Goal: Transaction & Acquisition: Purchase product/service

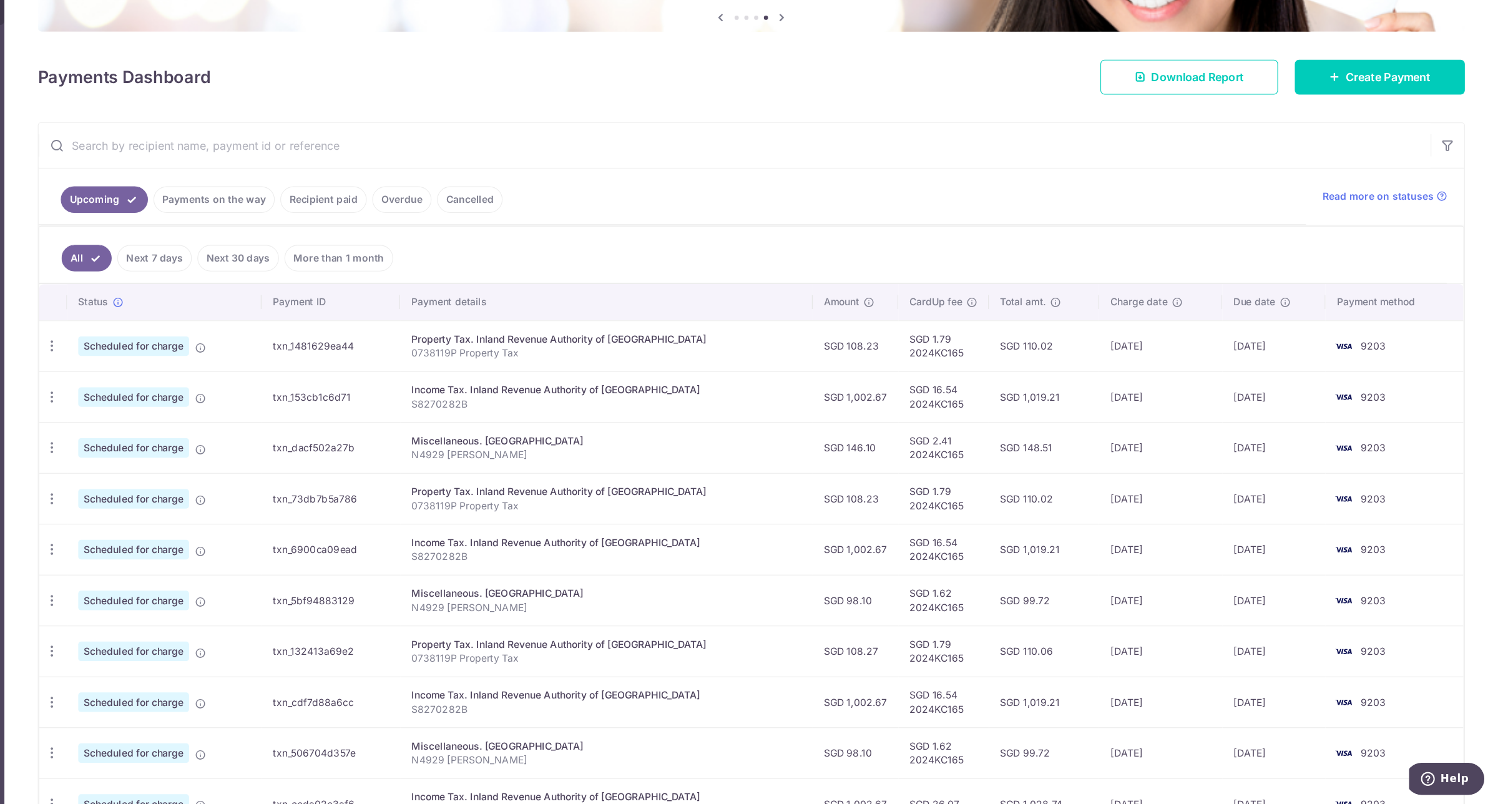
scroll to position [47, 0]
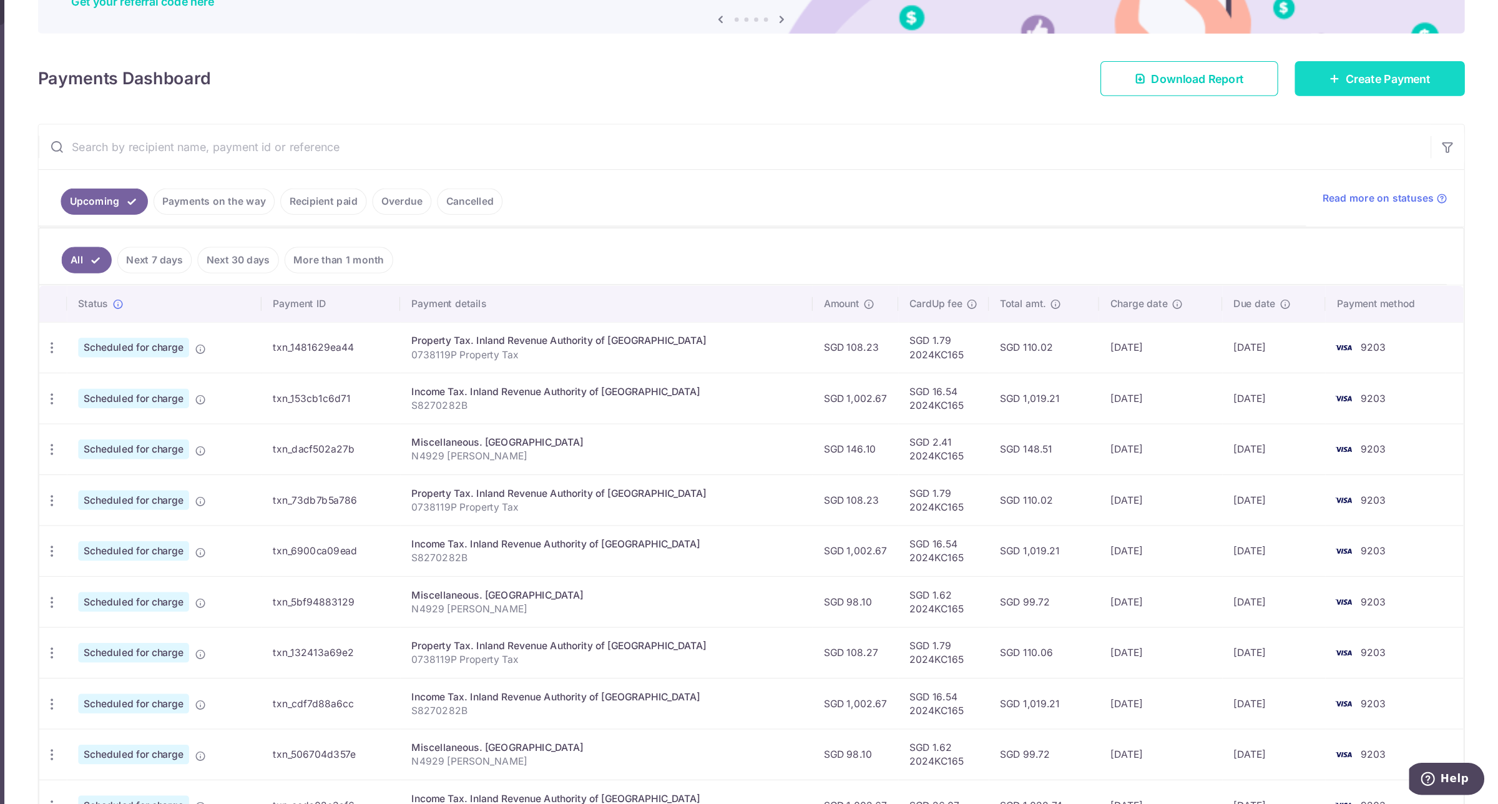
click at [1406, 149] on span "Create Payment" at bounding box center [1399, 153] width 76 height 15
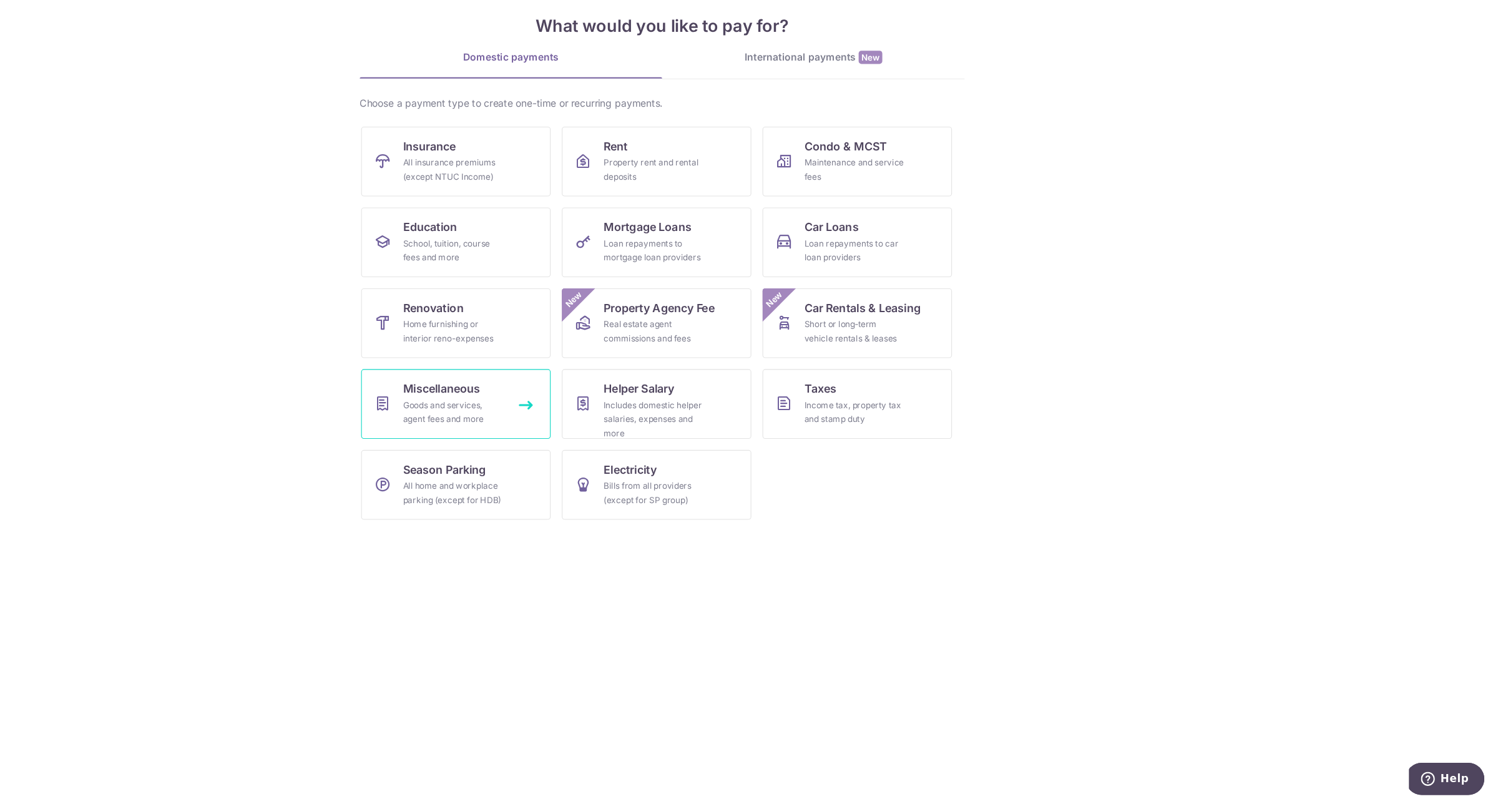
click at [589, 430] on link "Miscellaneous Goods and services, agent fees and more" at bounding box center [564, 445] width 170 height 62
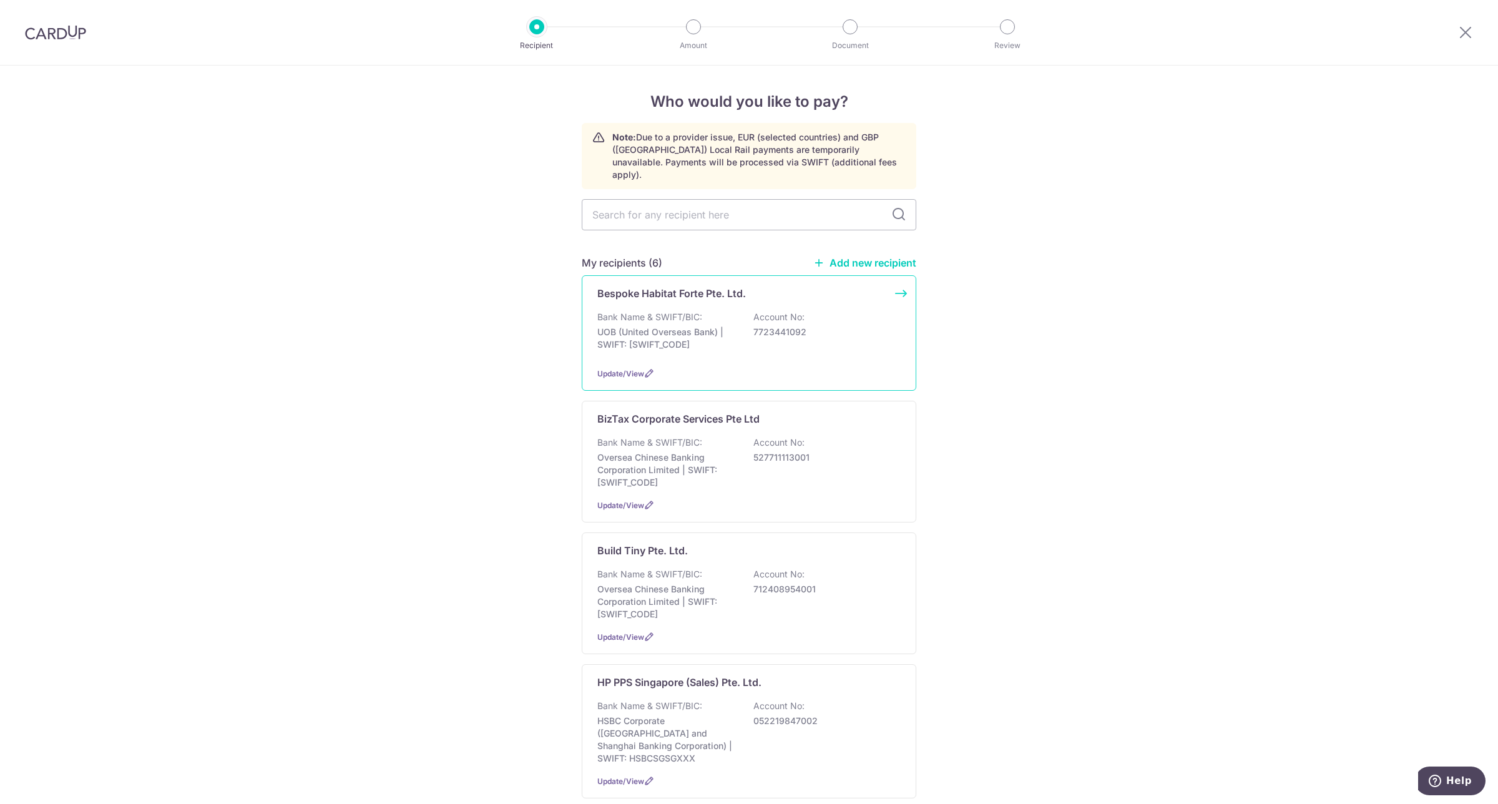
click at [780, 291] on div "Bespoke Habitat Forte Pte. Ltd. Bank Name & SWIFT/BIC: UOB (United Overseas Ban…" at bounding box center [749, 332] width 334 height 115
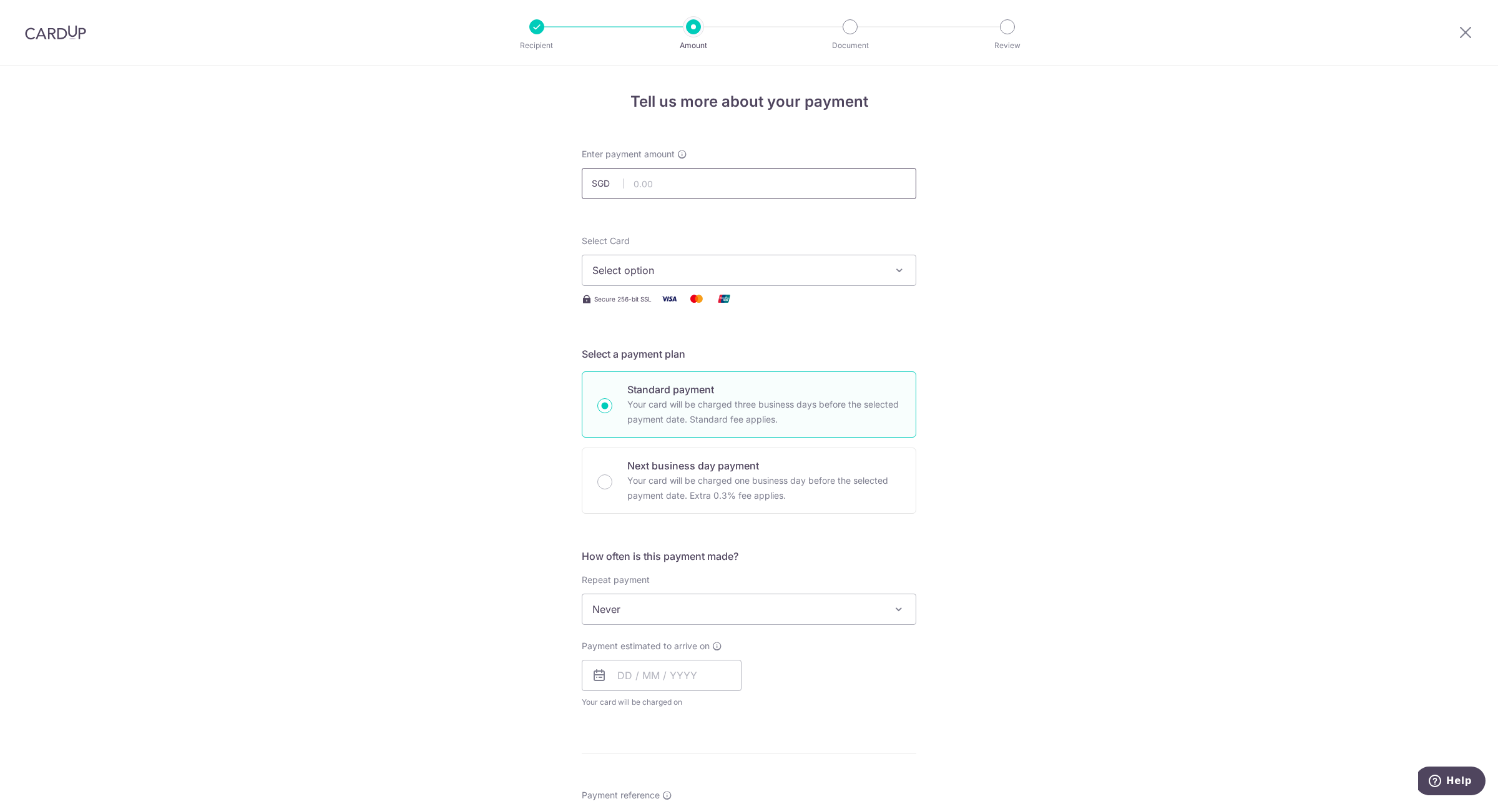
click at [716, 187] on input "text" at bounding box center [749, 183] width 334 height 31
type input "870.00"
click at [844, 211] on form "Enter payment amount SGD 870.00 870.00 Select Card Select option Add credit car…" at bounding box center [749, 642] width 334 height 988
click at [785, 263] on span "Select option" at bounding box center [737, 270] width 291 height 15
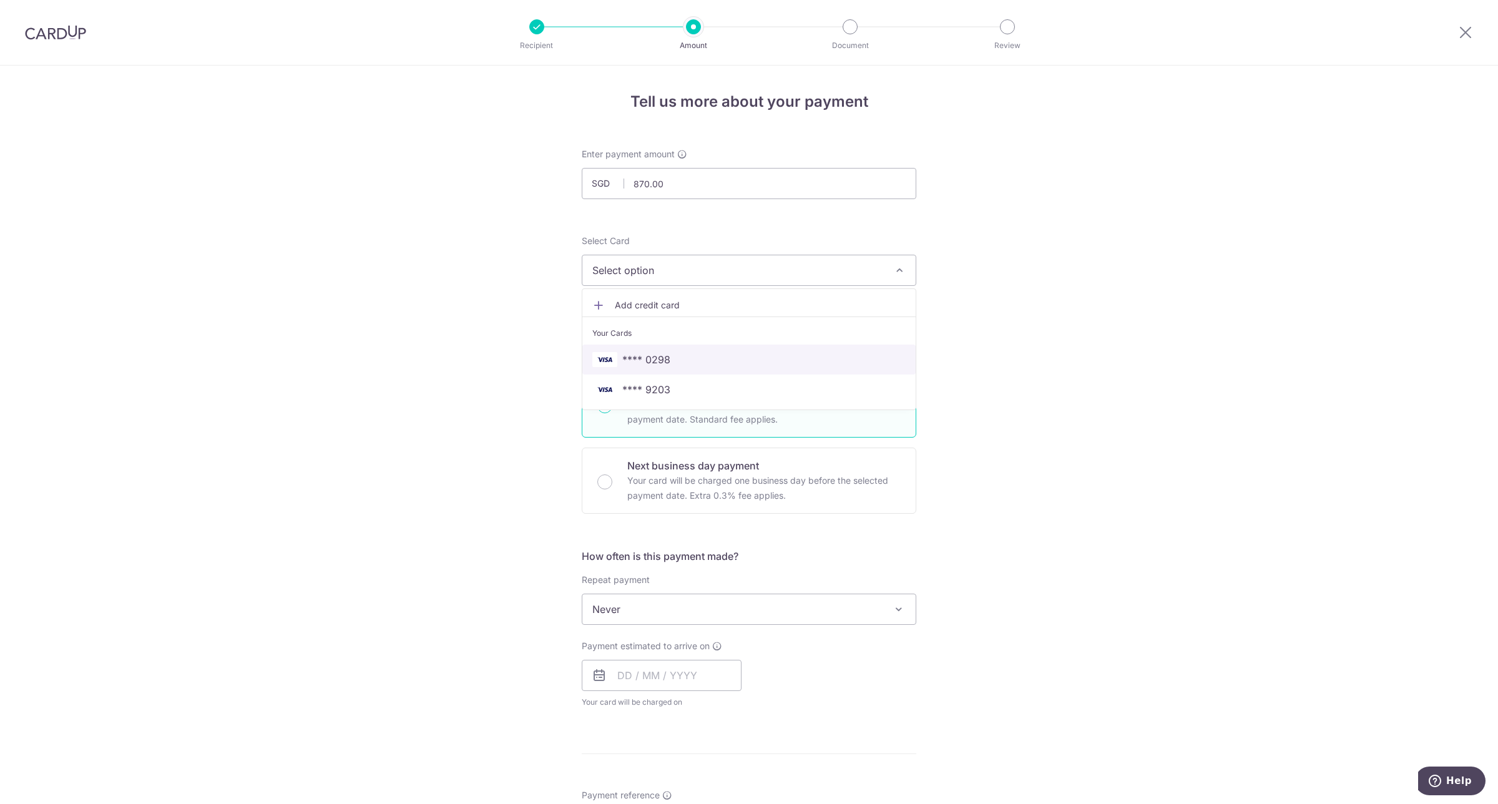
click at [681, 358] on span "**** 0298" at bounding box center [748, 359] width 313 height 15
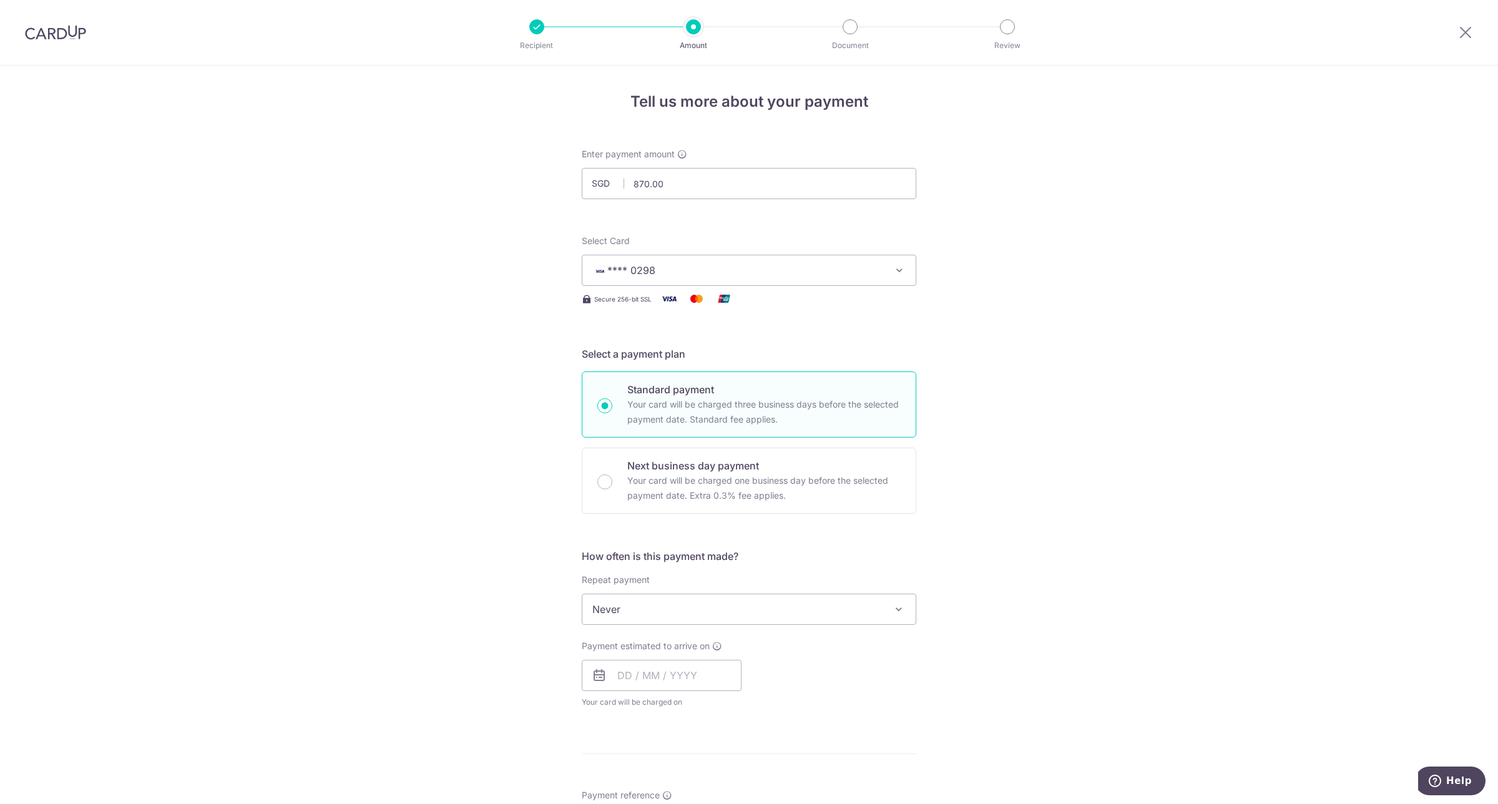
click at [652, 610] on span "Never" at bounding box center [748, 609] width 333 height 30
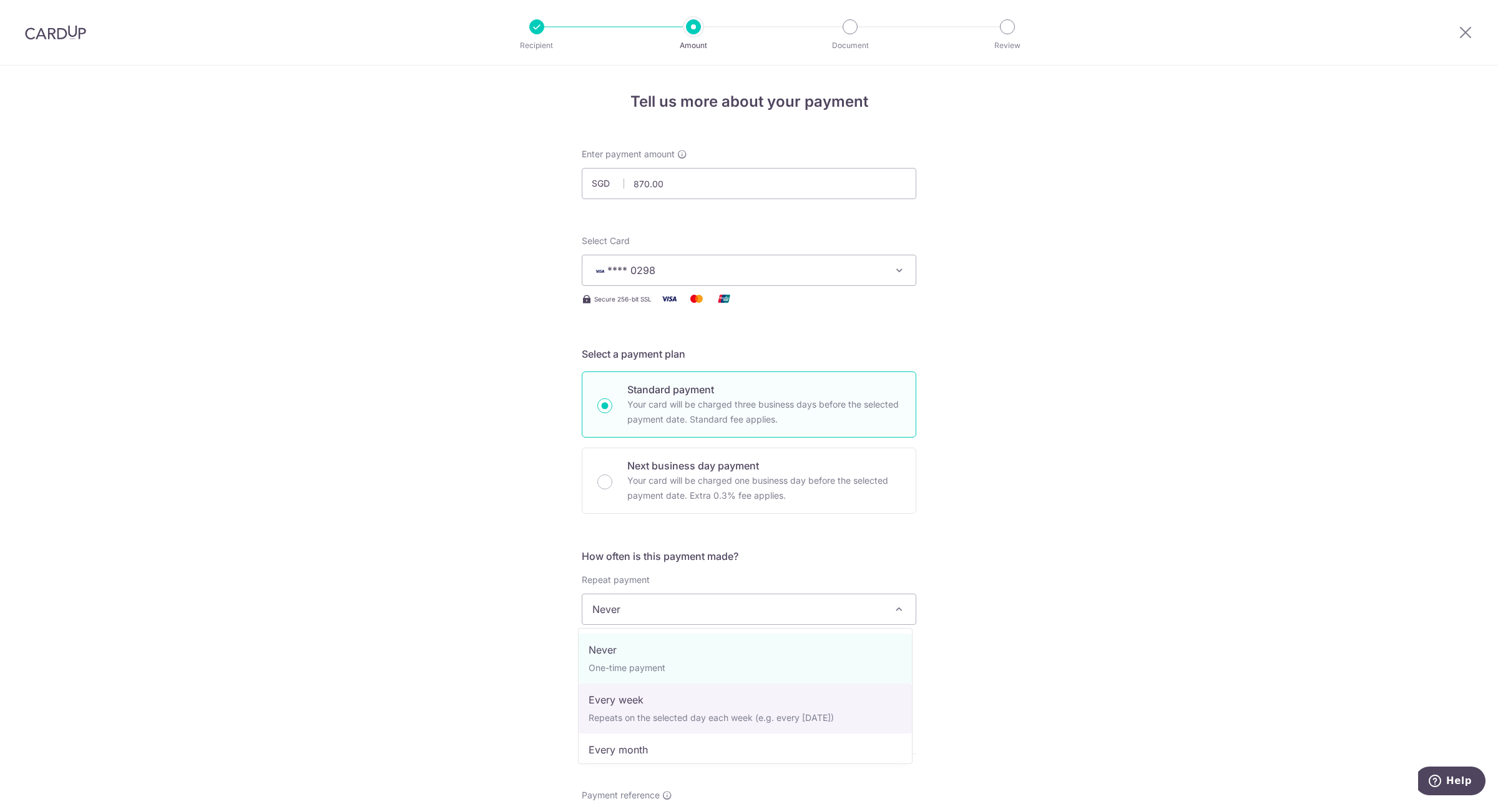
select select "2"
click at [615, 668] on input "text" at bounding box center [662, 675] width 160 height 31
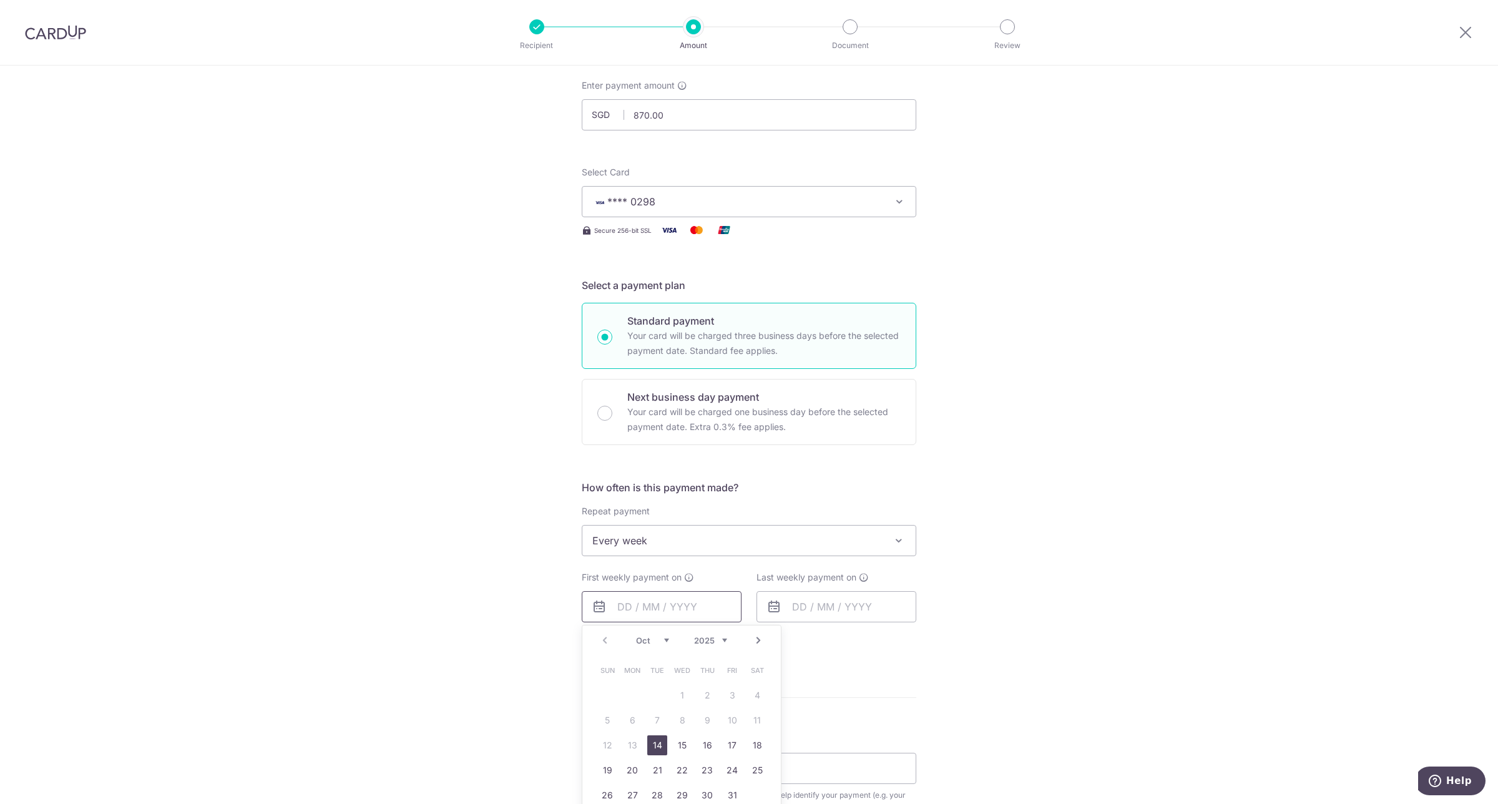
scroll to position [339, 0]
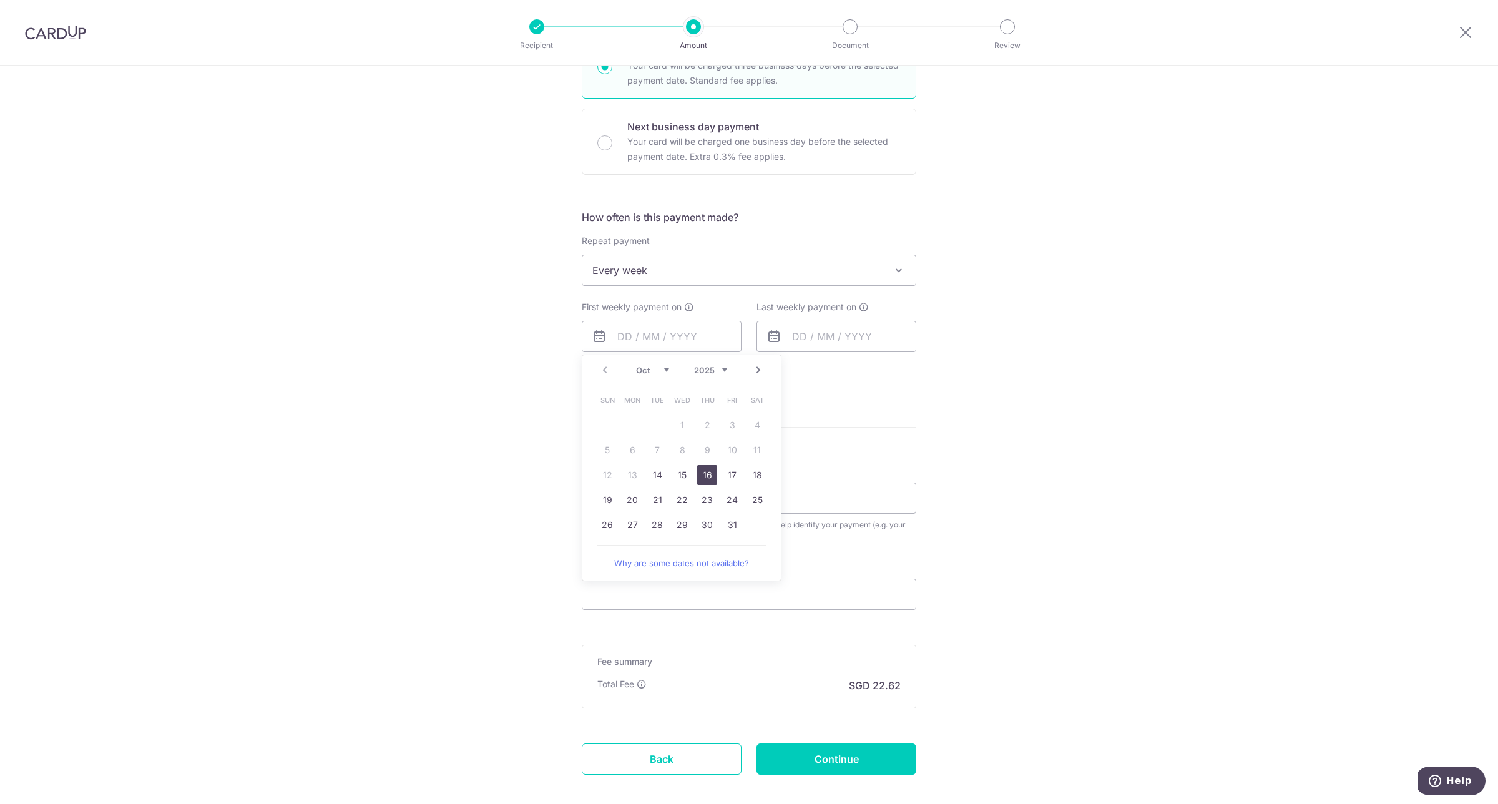
click at [702, 482] on link "16" at bounding box center [707, 475] width 20 height 20
type input "[DATE]"
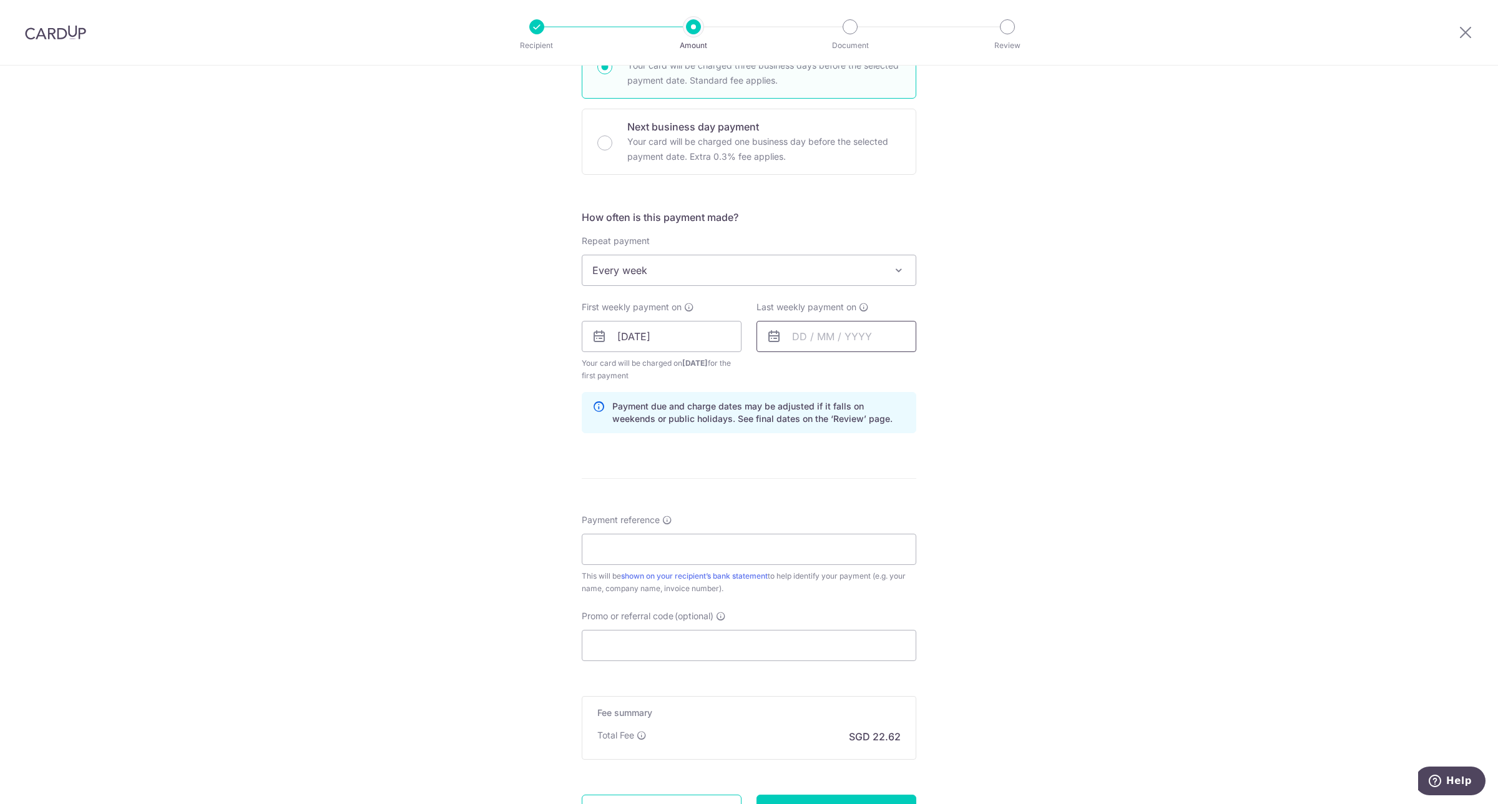
click at [841, 353] on div "Last weekly payment on" at bounding box center [836, 341] width 175 height 81
click at [847, 344] on input "text" at bounding box center [836, 336] width 160 height 31
click at [881, 469] on link "16" at bounding box center [882, 475] width 20 height 20
click at [877, 344] on input "[DATE]" at bounding box center [836, 336] width 160 height 31
click at [895, 375] on div "Prev Next Oct Nov Dec 2025 2026 2027 2028 2029 2030 2031 2032 2033 2034 2035" at bounding box center [856, 370] width 198 height 30
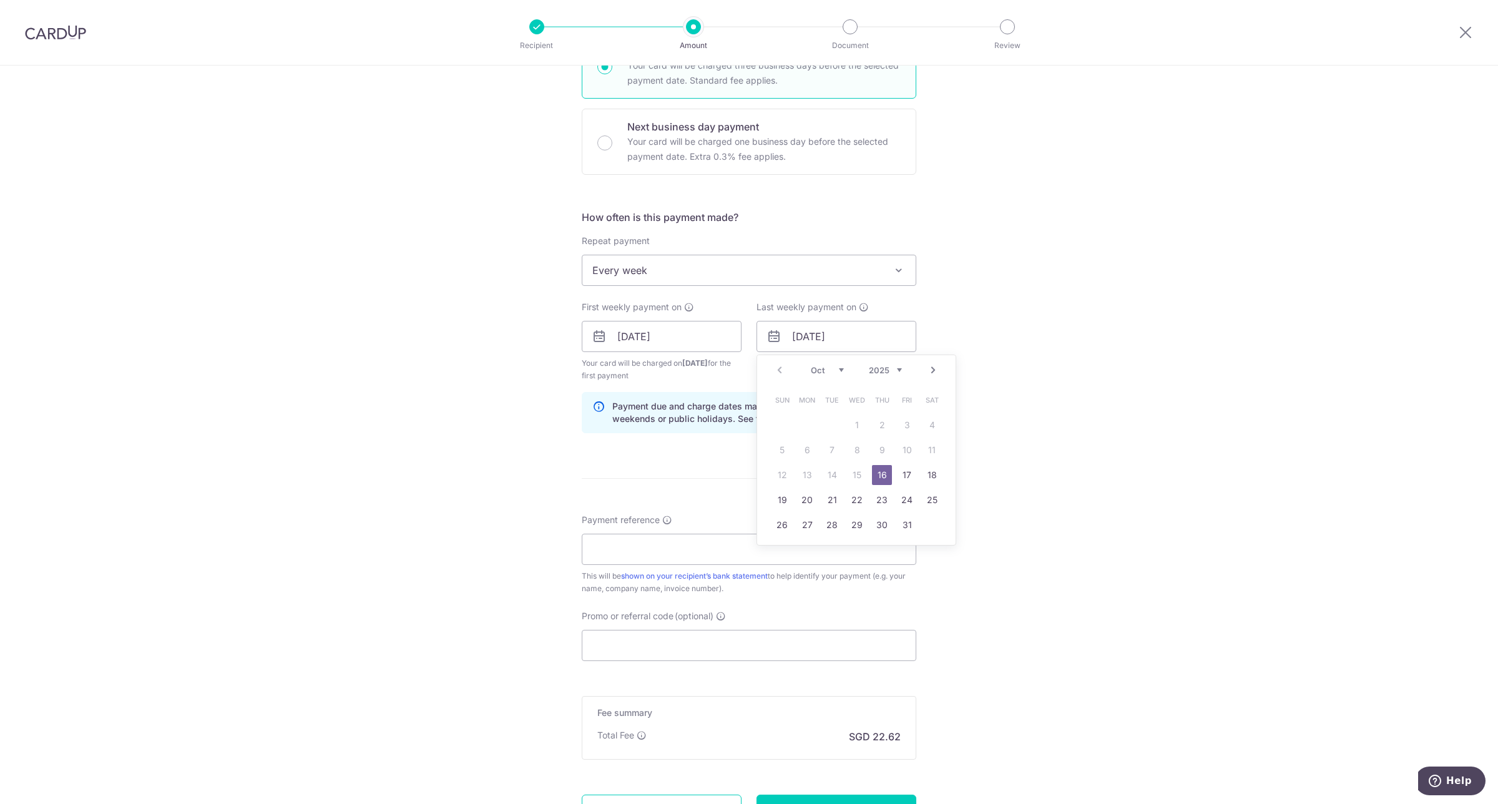
click at [896, 371] on select "2025 2026 2027 2028 2029 2030 2031 2032 2033 2034 2035" at bounding box center [885, 370] width 33 height 10
click at [1008, 463] on div "Tell us more about your payment Enter payment amount SGD 870.00 870.00 Select C…" at bounding box center [749, 323] width 1498 height 1192
click at [868, 331] on input "[DATE]" at bounding box center [836, 336] width 160 height 31
click at [894, 370] on select "2025 2026 2027 2028 2029 2030 2031 2032 2033 2034 2035" at bounding box center [885, 370] width 33 height 10
click at [856, 468] on link "14" at bounding box center [857, 475] width 20 height 20
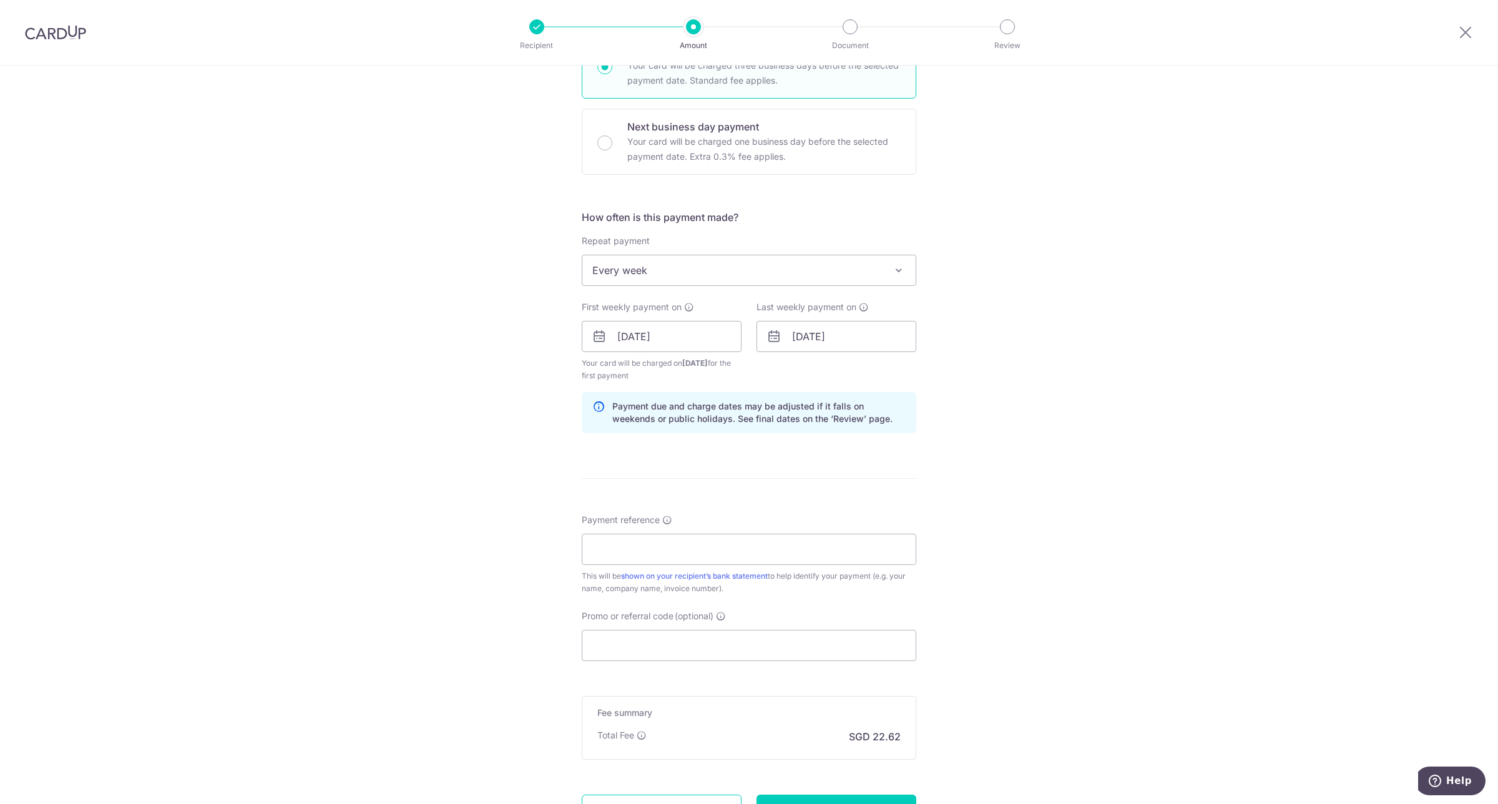
click at [856, 471] on form "Enter payment amount SGD 870.00 870.00 Select Card **** 0298 Add credit card Yo…" at bounding box center [749, 334] width 334 height 1051
click at [884, 329] on input "14/10/2026" at bounding box center [836, 336] width 160 height 31
click at [880, 479] on link "15" at bounding box center [882, 475] width 20 height 20
type input "15/10/2026"
click at [947, 485] on div "Tell us more about your payment Enter payment amount SGD 870.00 870.00 Select C…" at bounding box center [749, 323] width 1498 height 1192
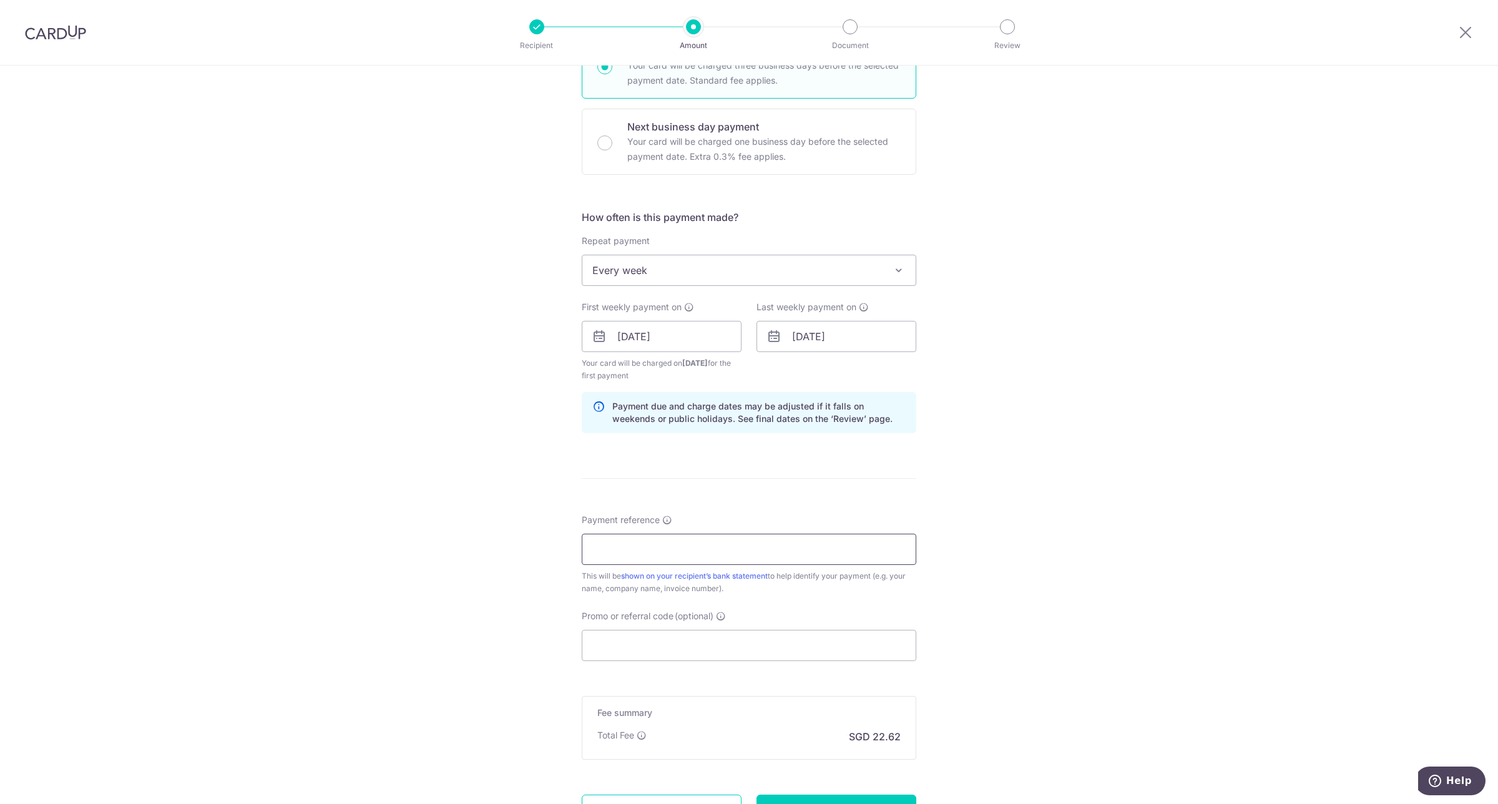
click at [723, 556] on input "Payment reference" at bounding box center [749, 549] width 334 height 31
type input "MGMT FEE"
click at [615, 649] on input "Promo or referral code (optional)" at bounding box center [749, 645] width 334 height 31
click at [671, 553] on input "MGMT FEE" at bounding box center [749, 549] width 334 height 31
click at [654, 638] on input "Promo or referral code (optional)" at bounding box center [749, 645] width 334 height 31
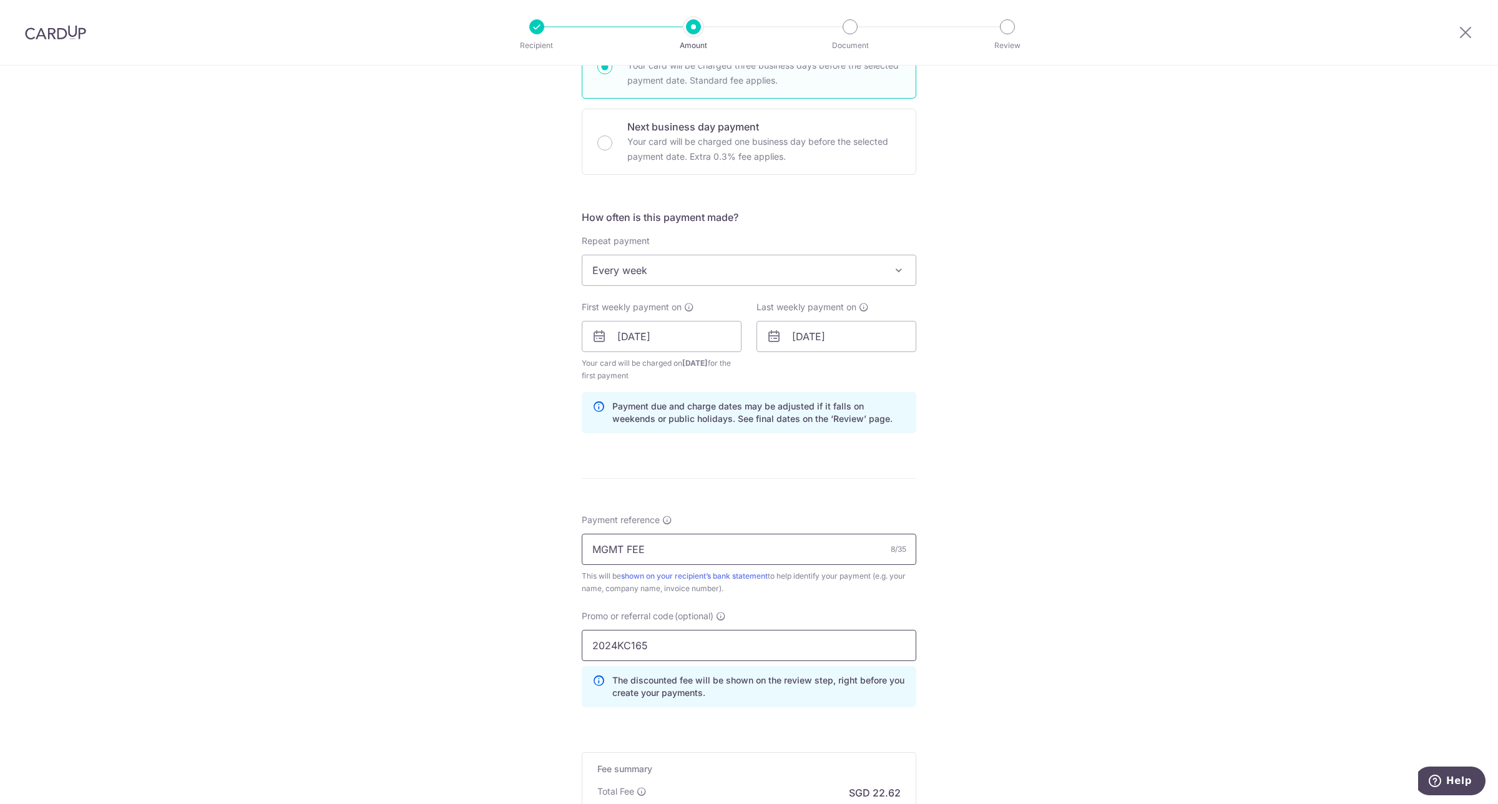
type input "2024KC165"
click at [693, 563] on input "MGMT FEE" at bounding box center [749, 549] width 334 height 31
click at [702, 549] on input "MGMT FEE" at bounding box center [749, 549] width 334 height 31
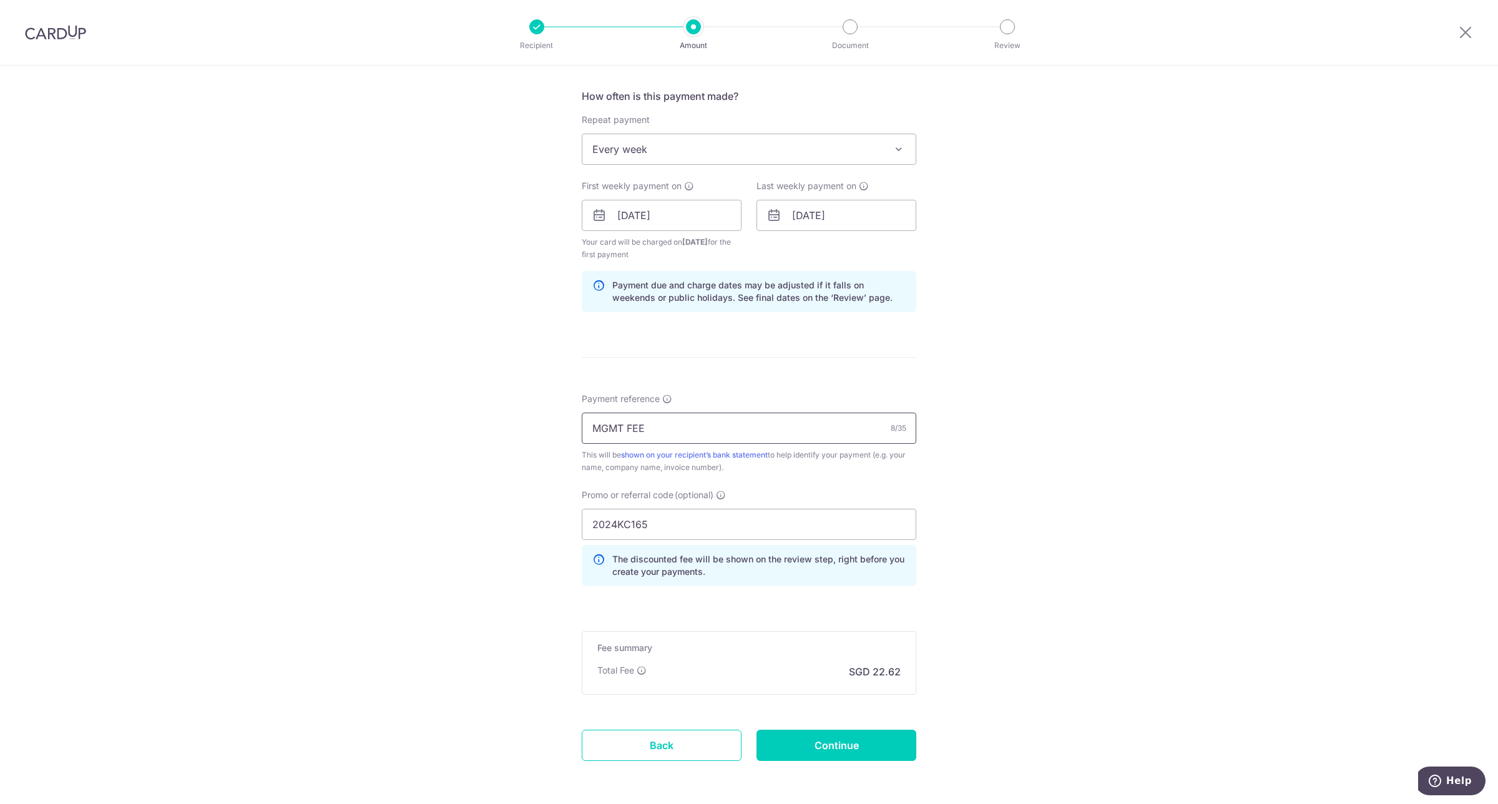
scroll to position [512, 0]
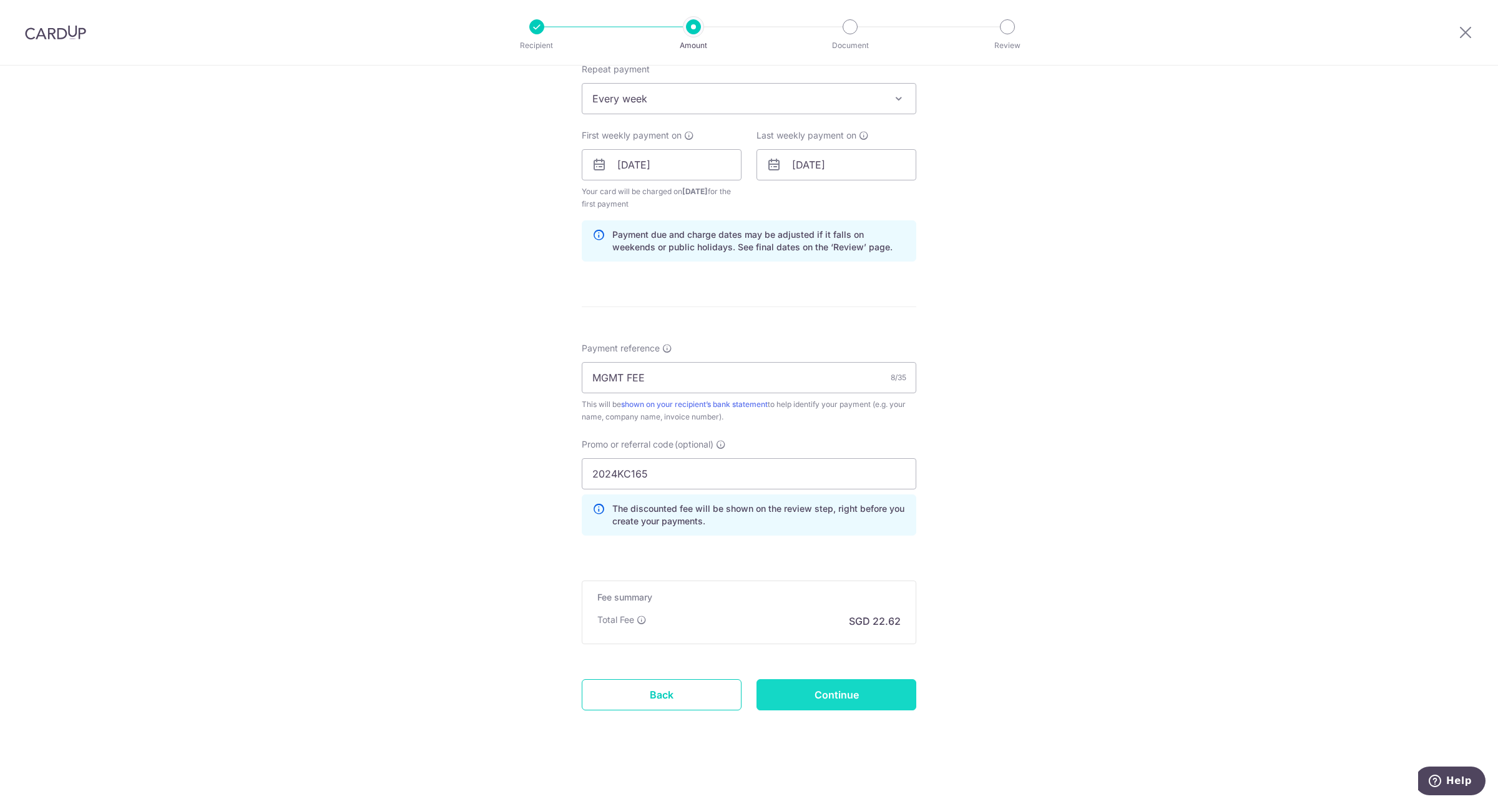
click at [812, 693] on input "Continue" at bounding box center [836, 694] width 160 height 31
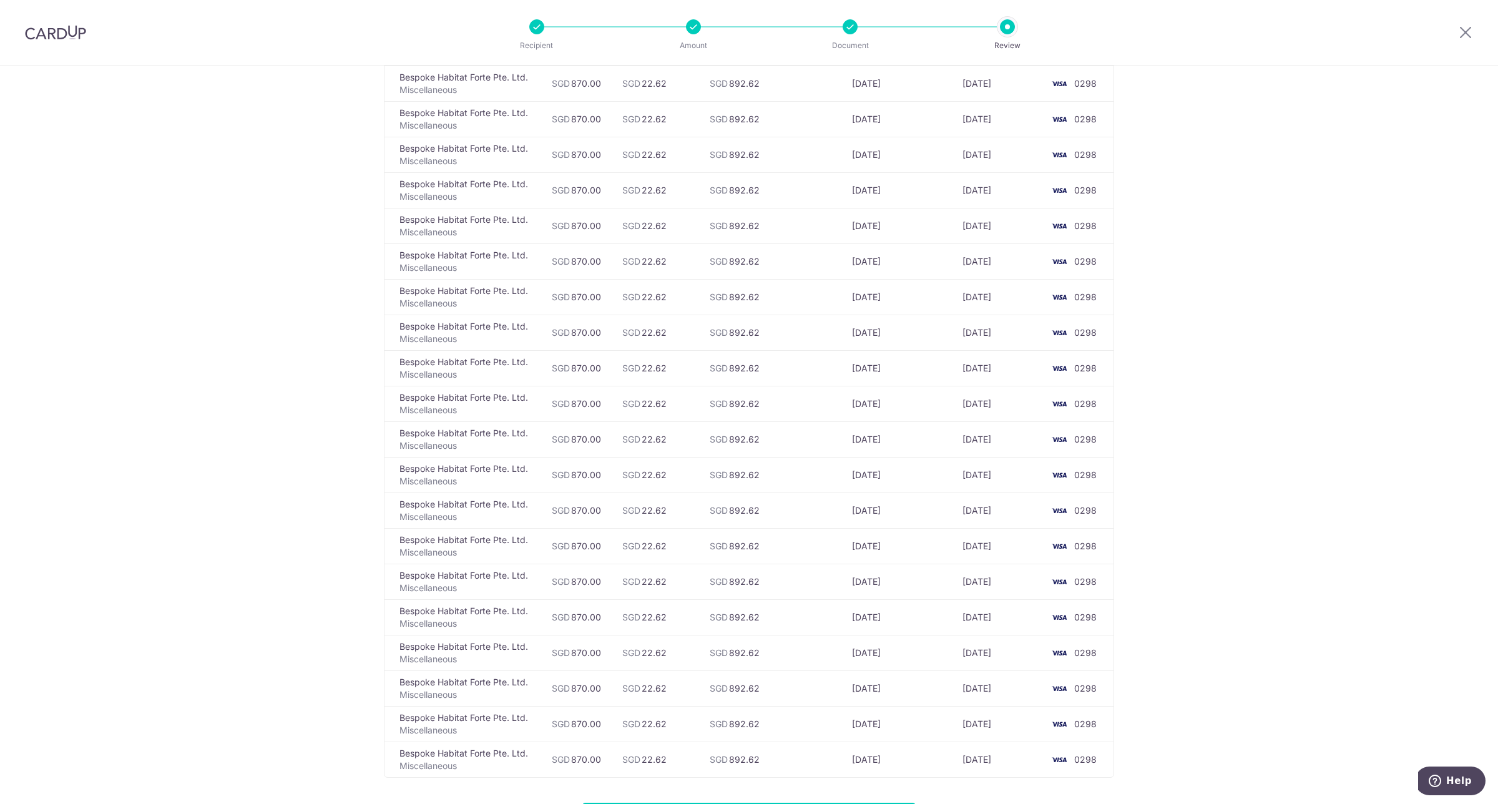
scroll to position [1505, 0]
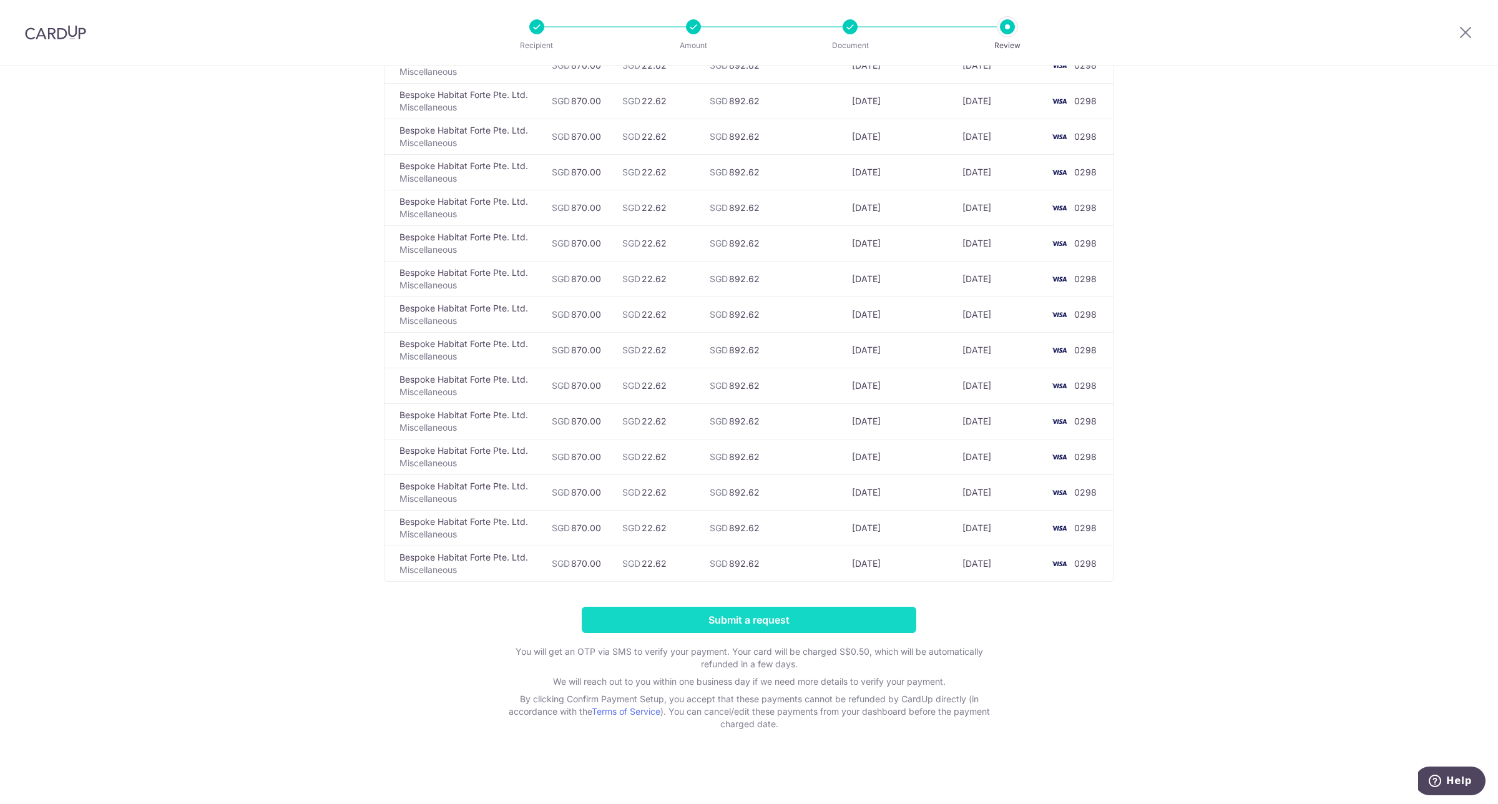
click at [757, 622] on input "Submit a request" at bounding box center [749, 620] width 334 height 26
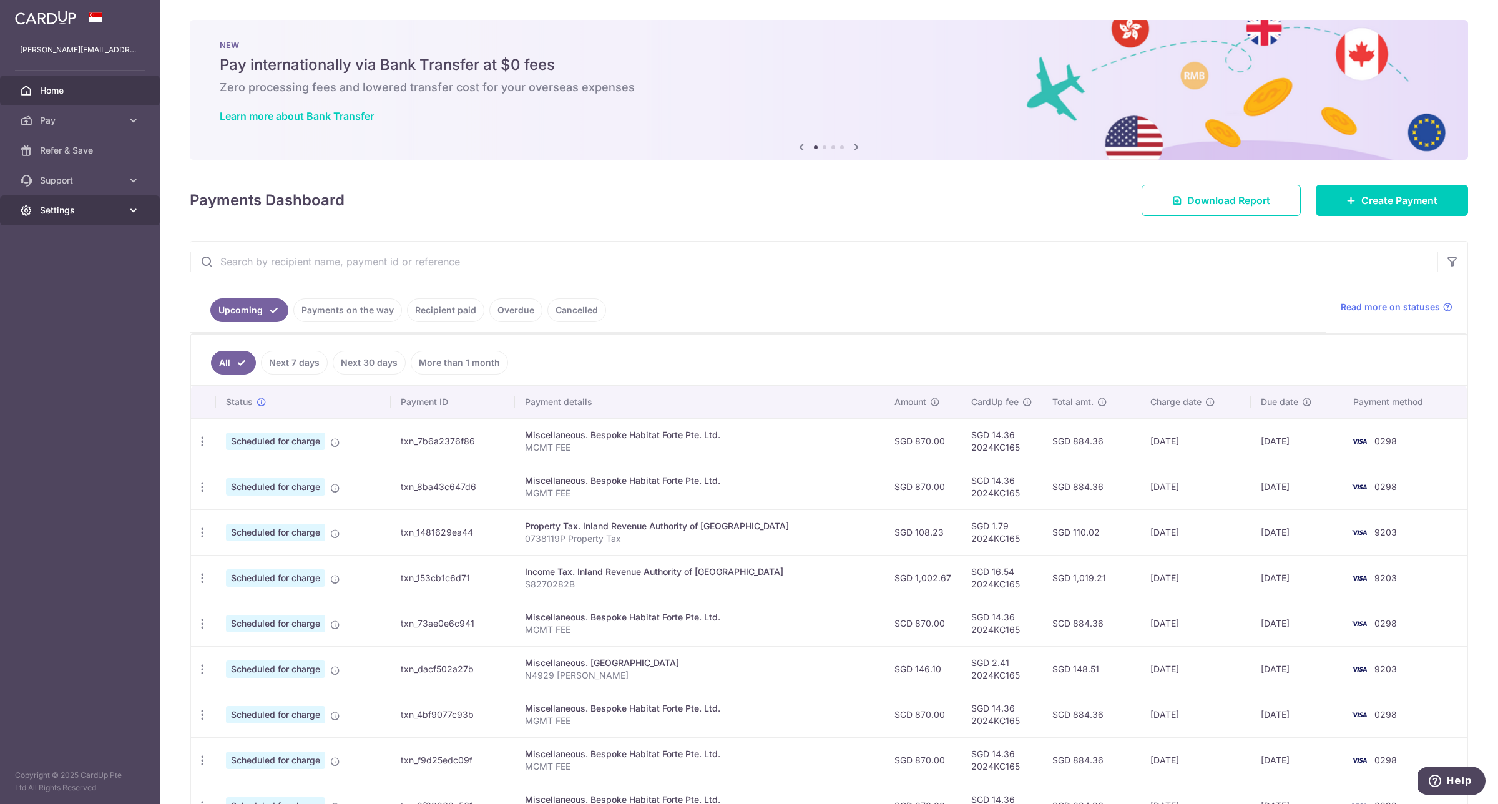
click at [117, 206] on span "Settings" at bounding box center [81, 210] width 82 height 12
click at [39, 267] on link "Logout" at bounding box center [80, 270] width 160 height 30
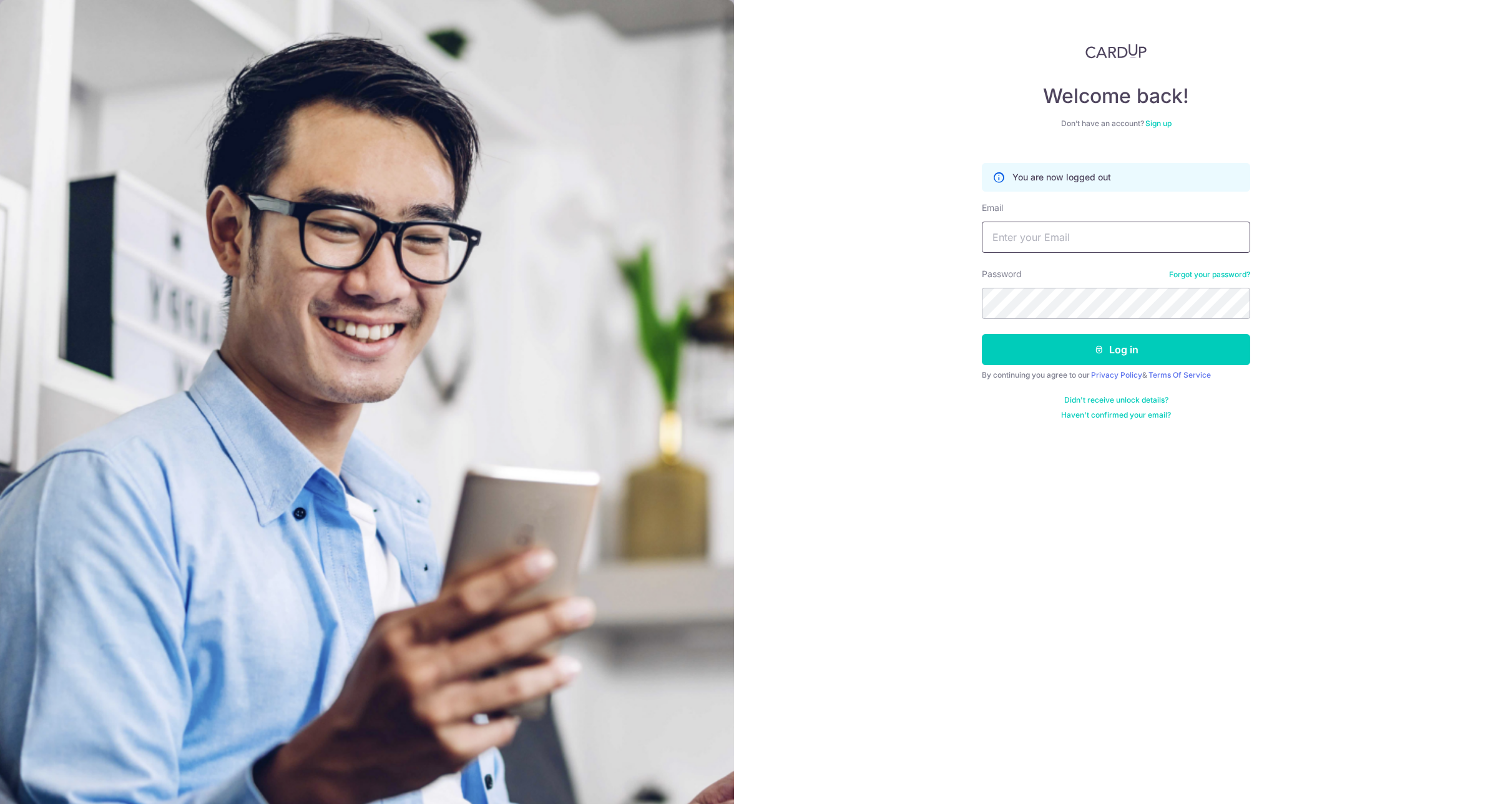
click at [1198, 228] on input "Email" at bounding box center [1116, 237] width 268 height 31
type input "[EMAIL_ADDRESS][DOMAIN_NAME]"
click at [1178, 346] on button "Log in" at bounding box center [1116, 349] width 268 height 31
